Goal: Obtain resource: Download file/media

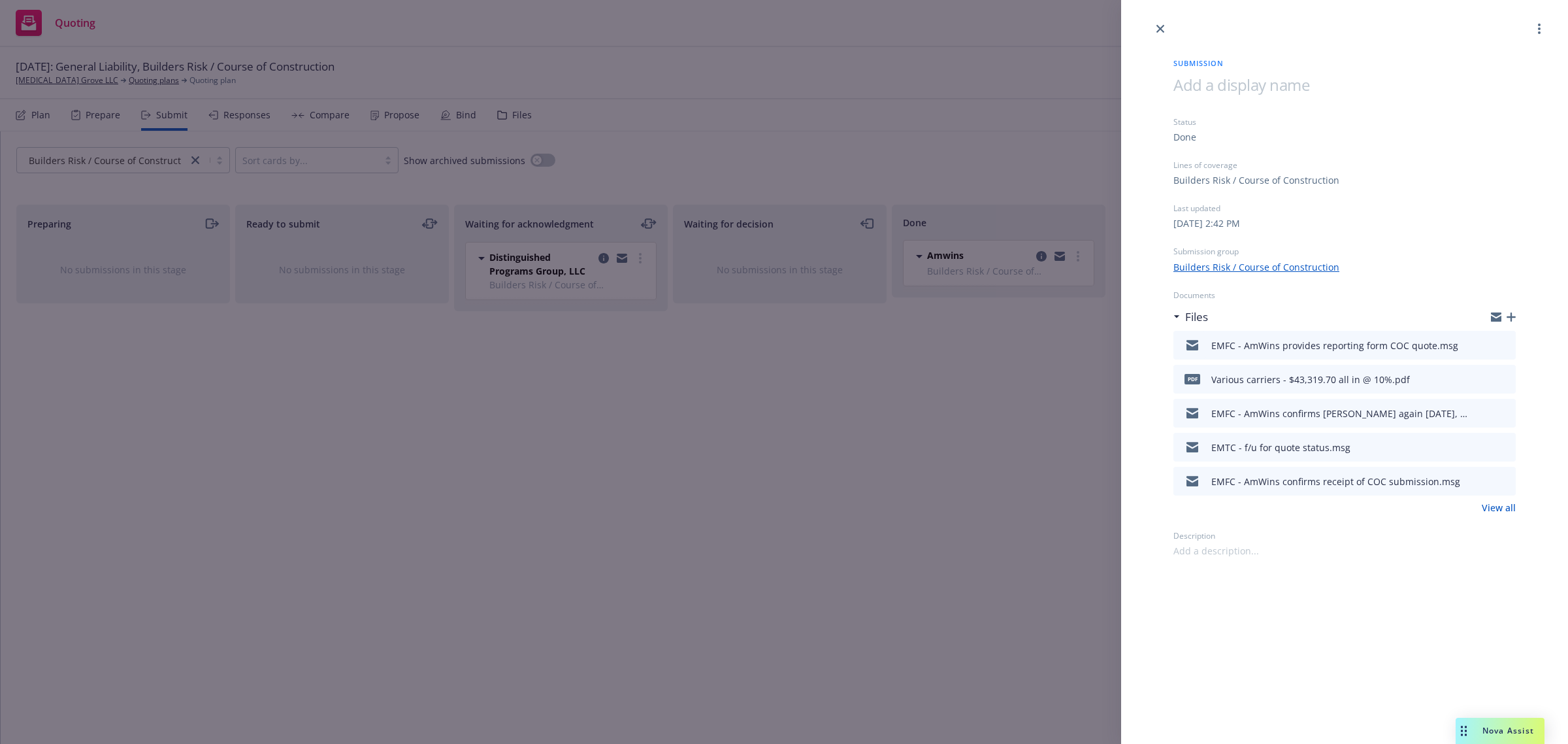
click at [1485, 377] on icon "download file" at bounding box center [1482, 377] width 8 height 8
click at [1482, 376] on icon "download file" at bounding box center [1483, 377] width 11 height 11
click at [1304, 652] on div "Submission Status Done Lines of coverage Builders Risk / Course of Construction…" at bounding box center [1345, 372] width 447 height 744
click at [1159, 28] on icon "close" at bounding box center [1160, 29] width 8 height 8
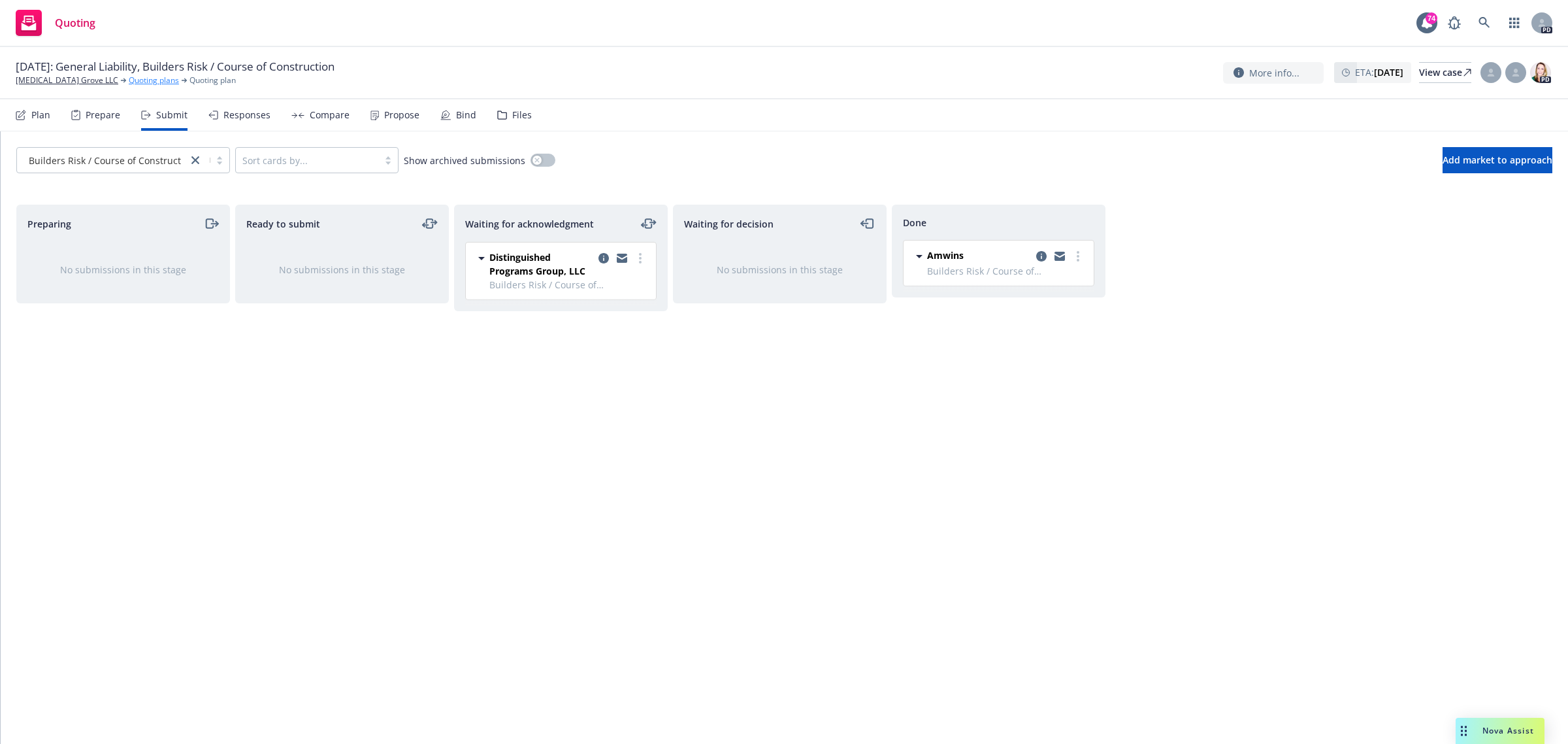
click at [129, 79] on link "Quoting plans" at bounding box center [153, 80] width 50 height 12
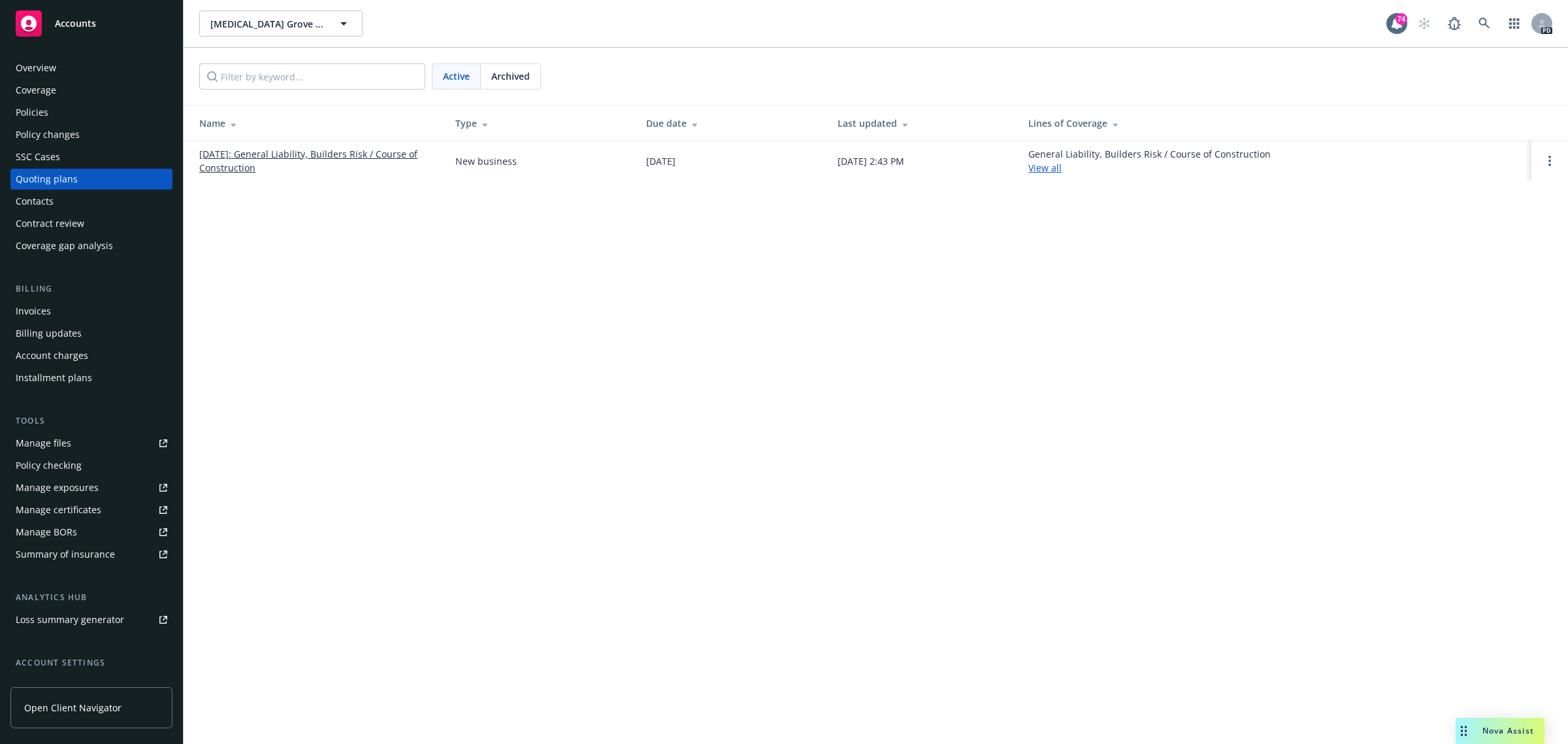
click at [371, 154] on link "[DATE]: General Liability, Builders Risk / Course of Construction" at bounding box center [316, 160] width 235 height 27
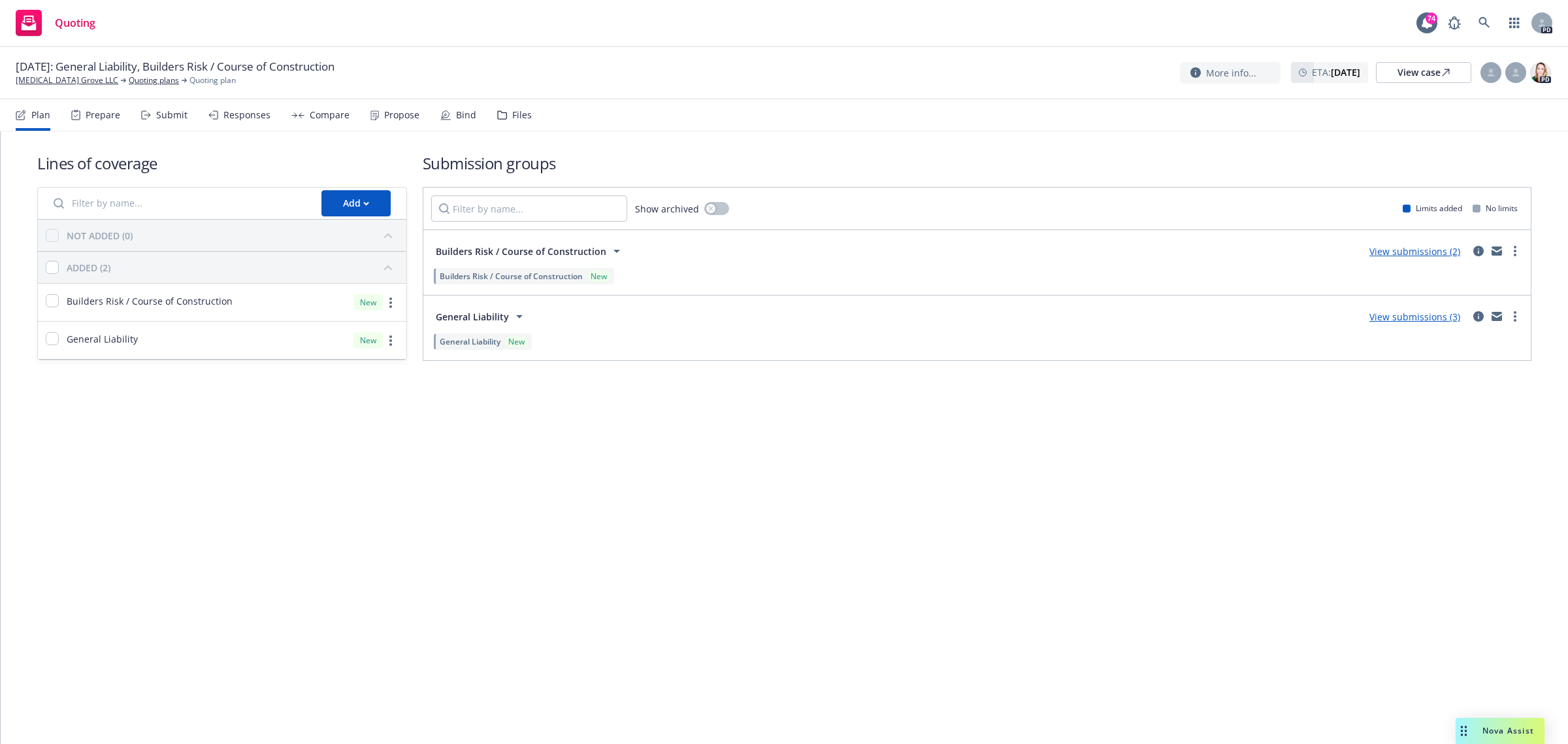
click at [1435, 315] on link "View submissions (3)" at bounding box center [1415, 316] width 91 height 12
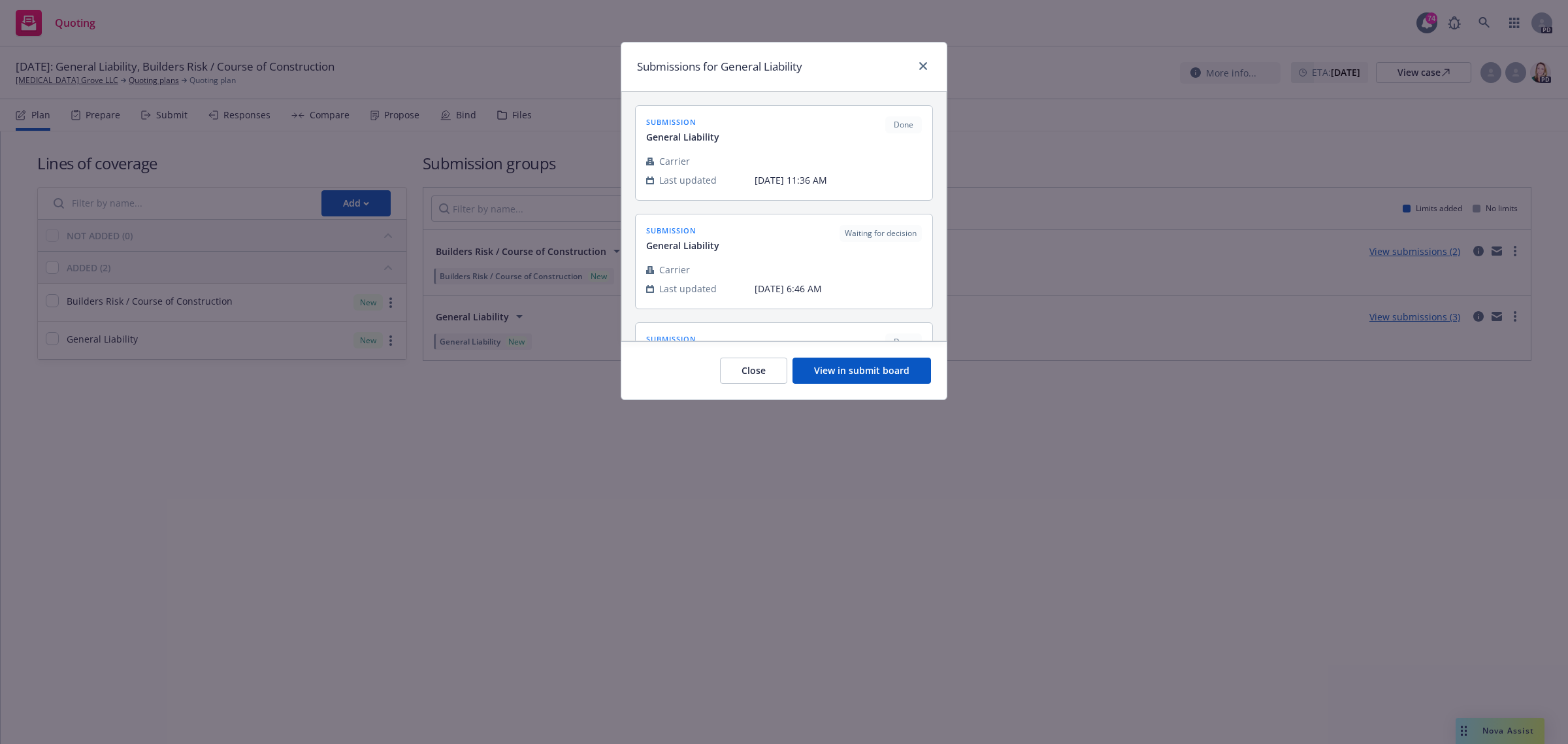
click at [845, 377] on button "View in submit board" at bounding box center [862, 371] width 139 height 26
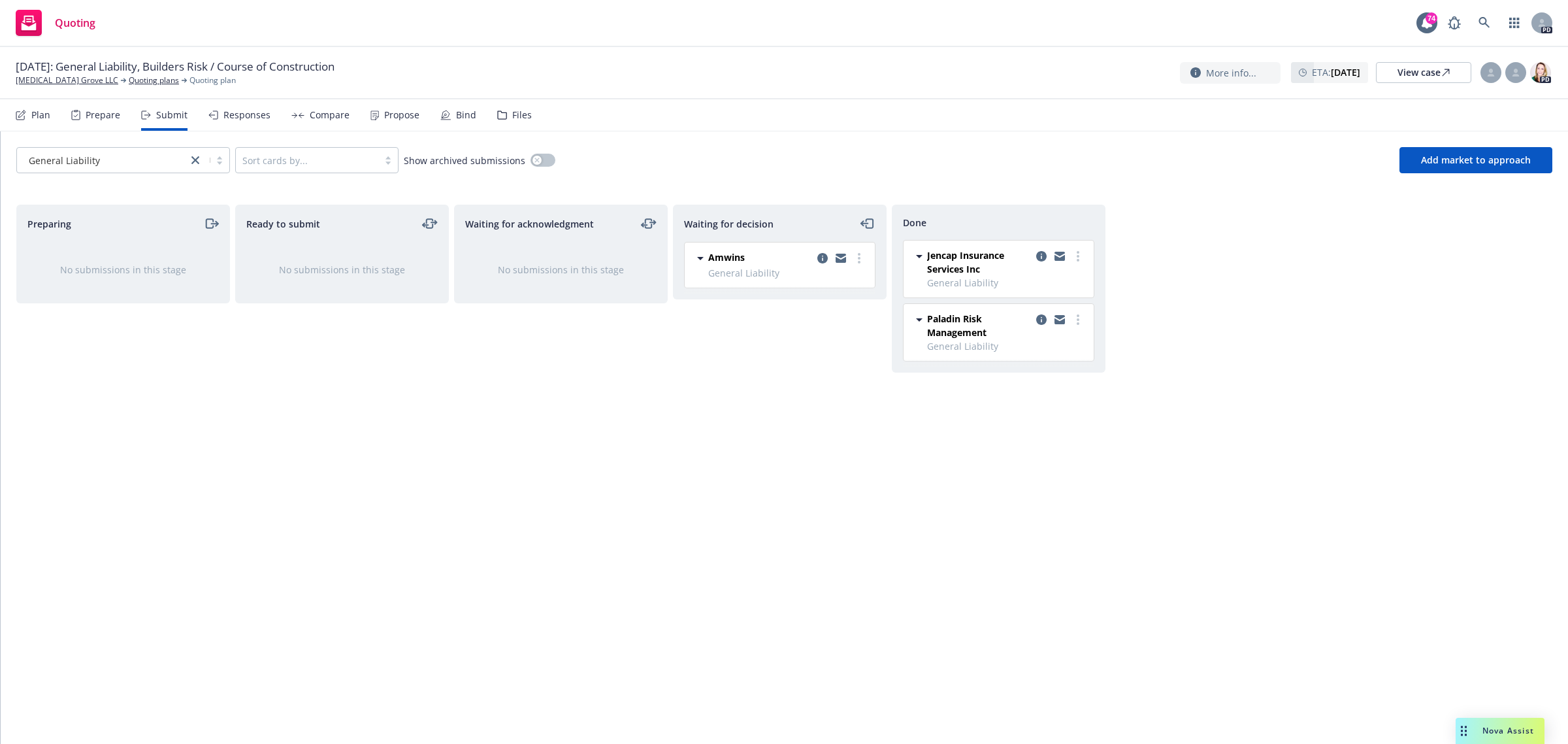
click at [966, 262] on span "Jencap Insurance Services Inc" at bounding box center [980, 262] width 104 height 27
click at [1041, 256] on icon "copy logging email" at bounding box center [1041, 256] width 11 height 11
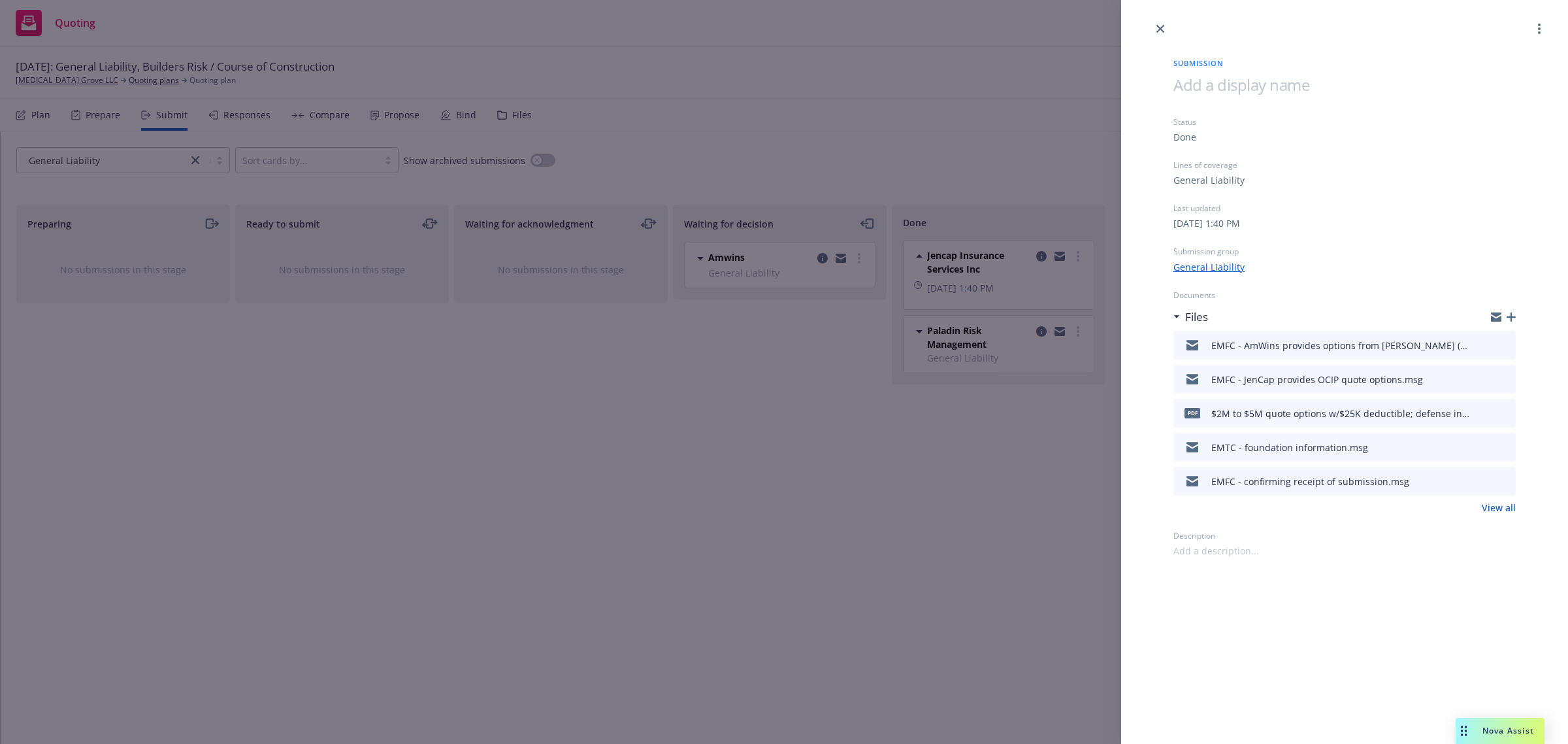
click at [1485, 409] on icon "download file" at bounding box center [1481, 411] width 11 height 11
click at [1479, 344] on icon "download file" at bounding box center [1483, 344] width 11 height 11
drag, startPoint x: 705, startPoint y: 566, endPoint x: 716, endPoint y: 509, distance: 58.1
click at [705, 557] on div "Submission Status Done Lines of coverage General Liability Last updated Friday,…" at bounding box center [784, 372] width 1568 height 744
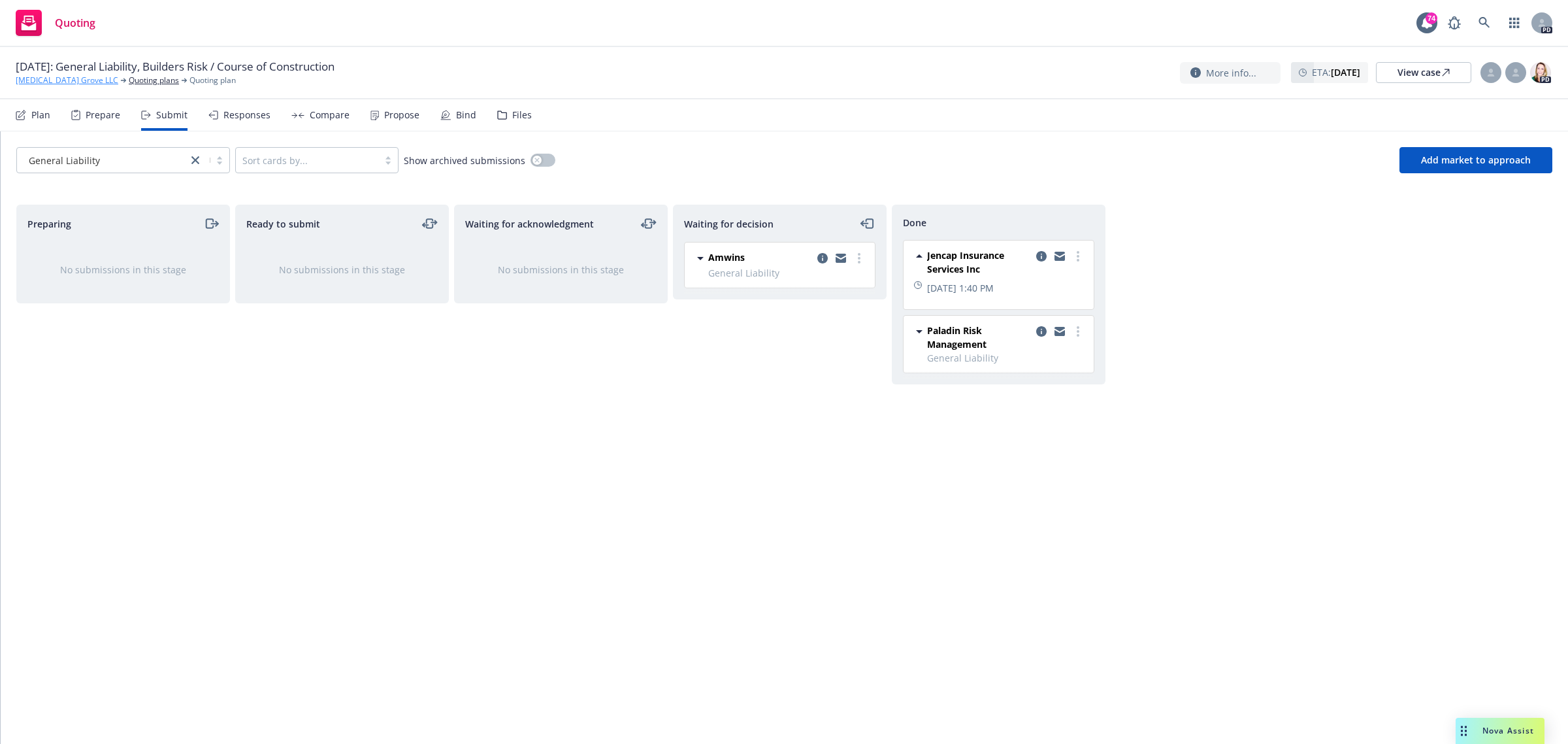
click at [62, 79] on link "[MEDICAL_DATA] Grove LLC" at bounding box center [67, 80] width 102 height 12
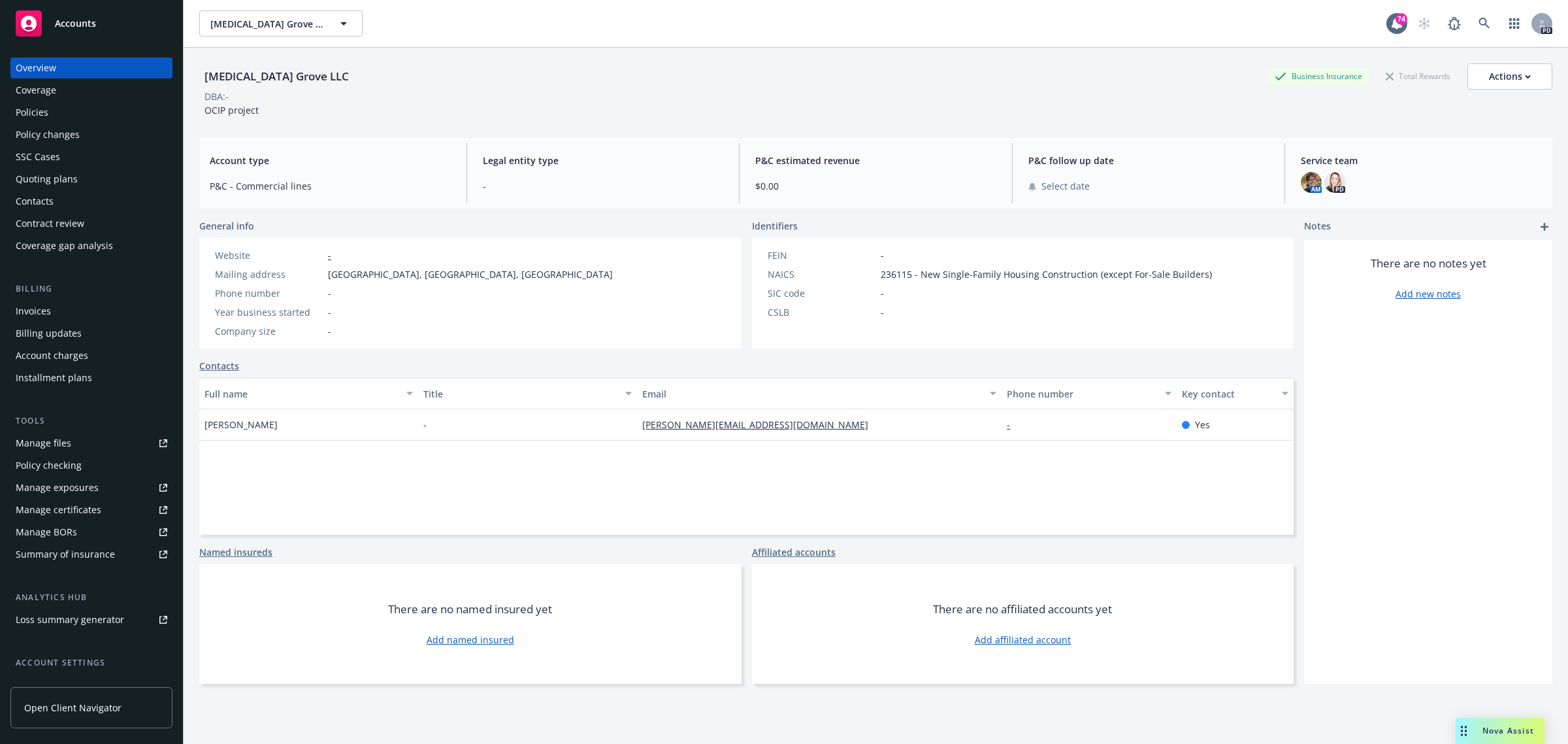
click at [38, 111] on div "Policies" at bounding box center [32, 112] width 33 height 21
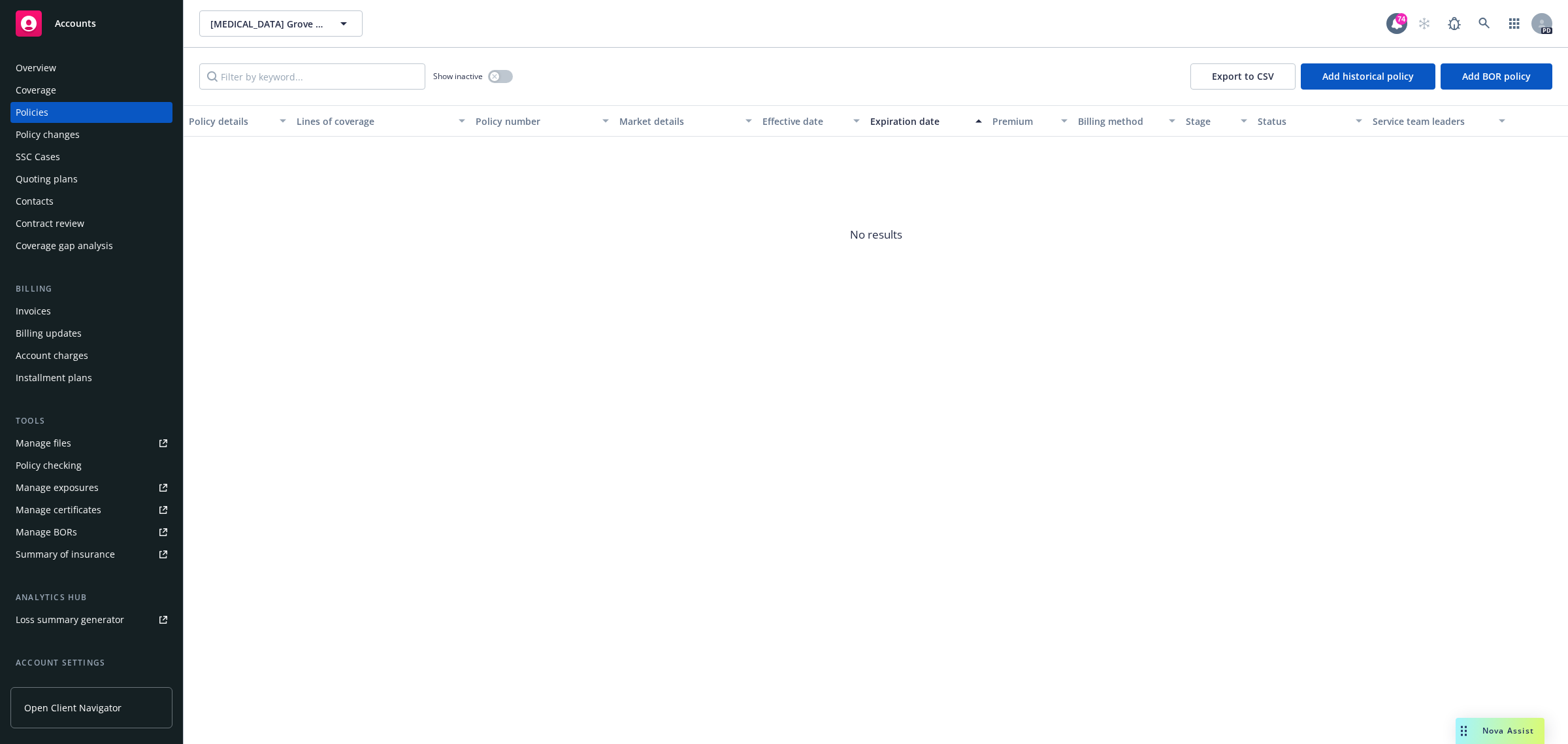
click at [76, 18] on span "Accounts" at bounding box center [76, 23] width 41 height 11
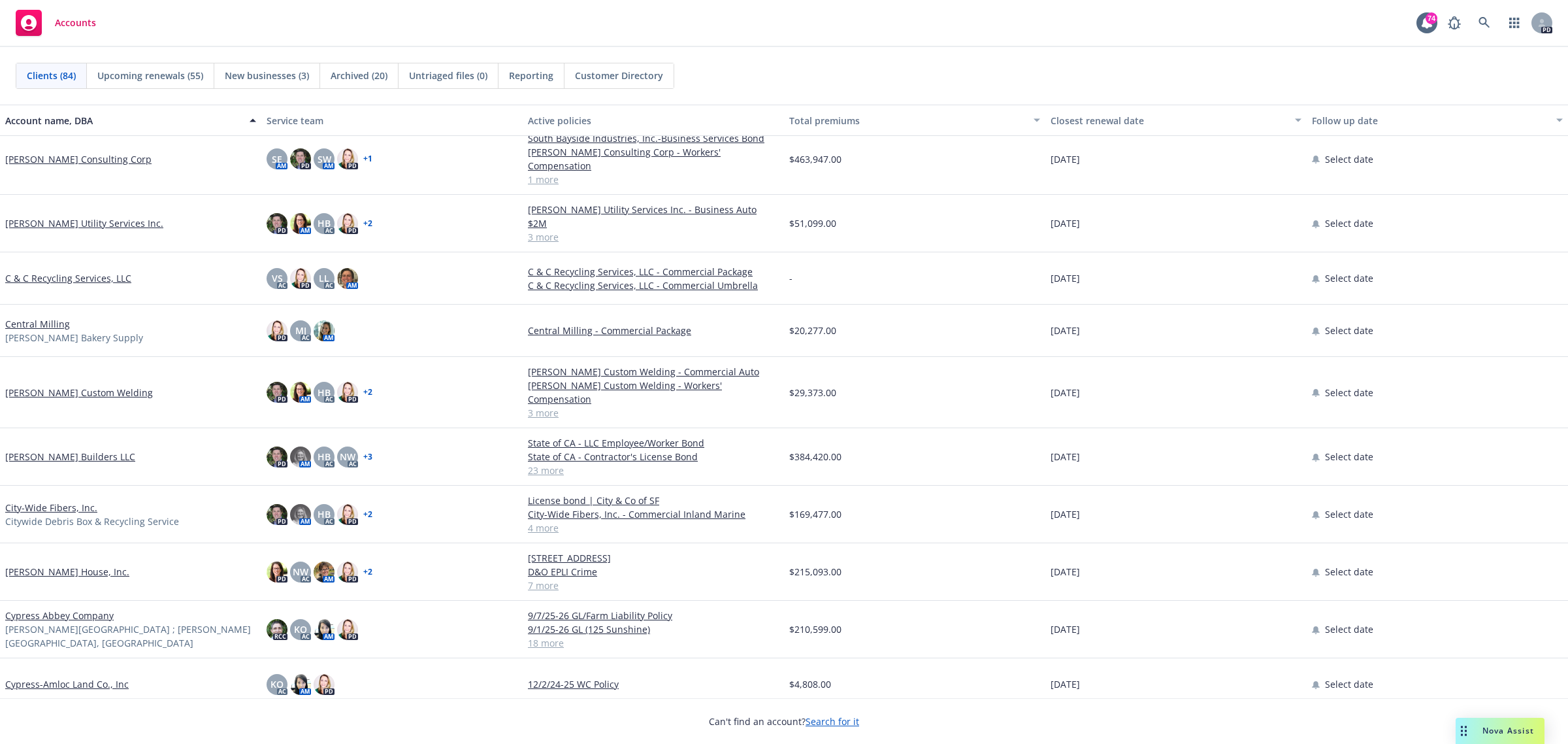
scroll to position [736, 0]
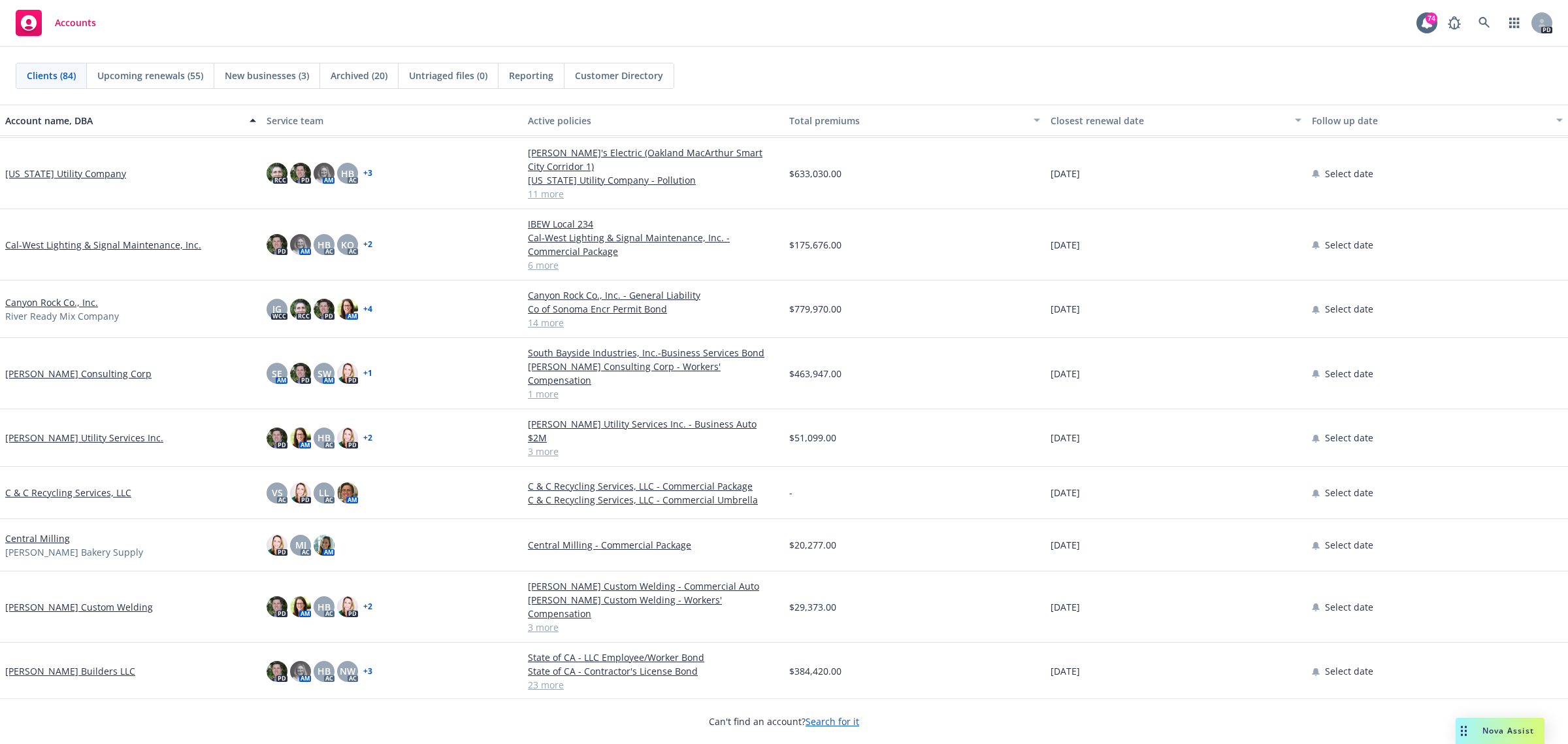
click at [256, 69] on span "New businesses (3)" at bounding box center [267, 75] width 84 height 14
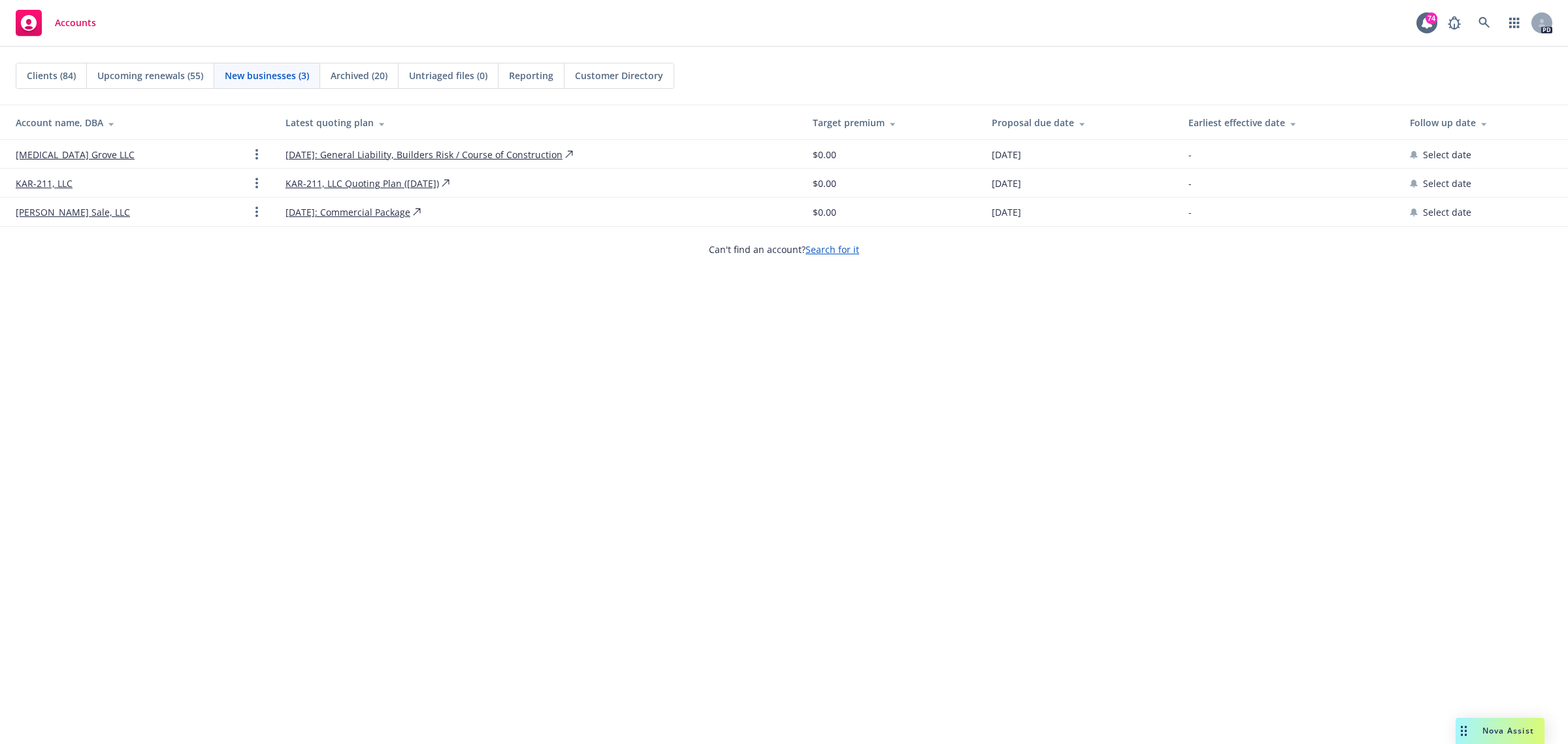
click at [56, 158] on link "[MEDICAL_DATA] Grove LLC" at bounding box center [75, 154] width 119 height 14
